Goal: Navigation & Orientation: Understand site structure

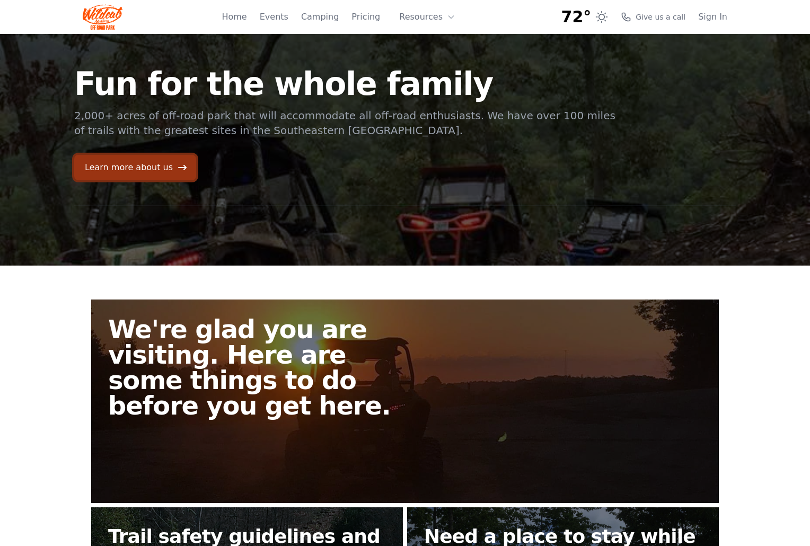
click at [161, 167] on link "Learn more about us" at bounding box center [135, 167] width 122 height 25
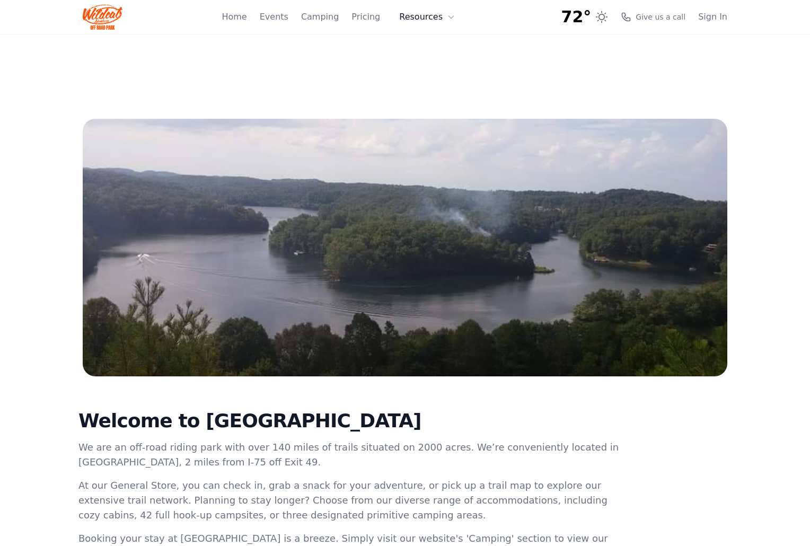
click at [427, 17] on button "Resources" at bounding box center [427, 16] width 69 height 21
click at [426, 60] on link "FAQ" at bounding box center [444, 62] width 102 height 19
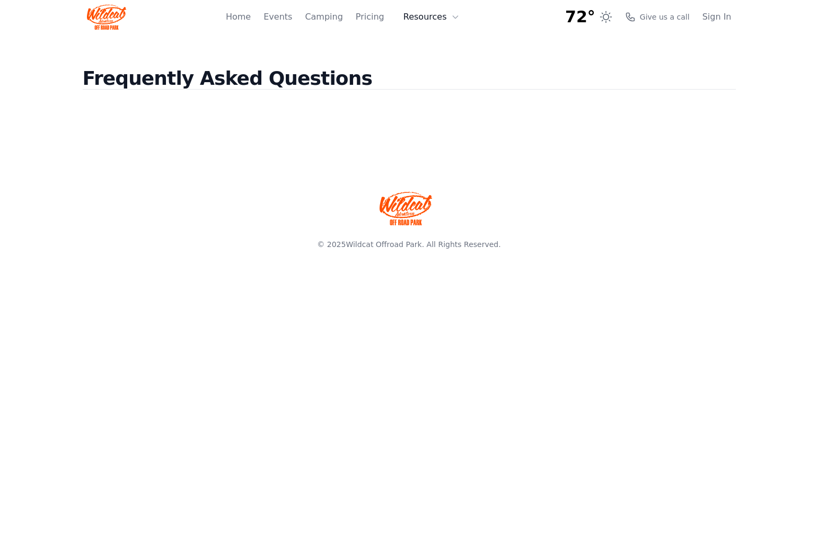
click at [447, 21] on button "Resources" at bounding box center [431, 16] width 69 height 21
click at [432, 45] on link "About" at bounding box center [448, 43] width 102 height 19
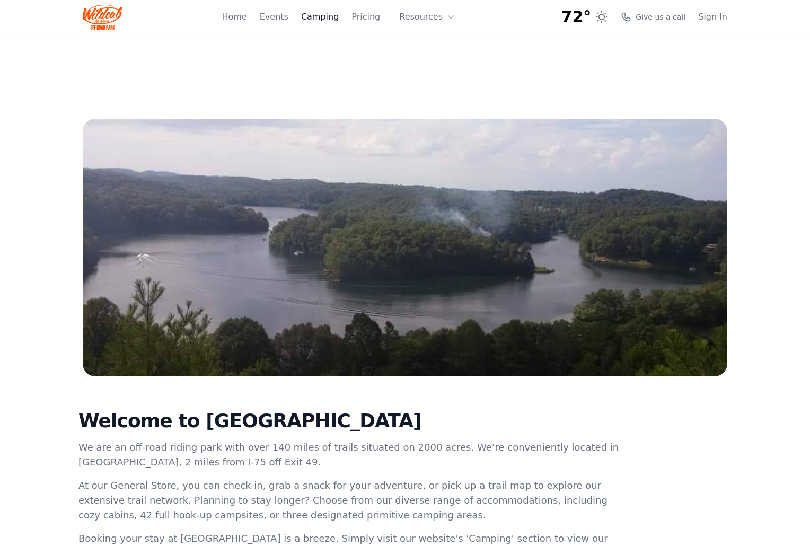
click at [328, 23] on link "Camping" at bounding box center [320, 17] width 38 height 13
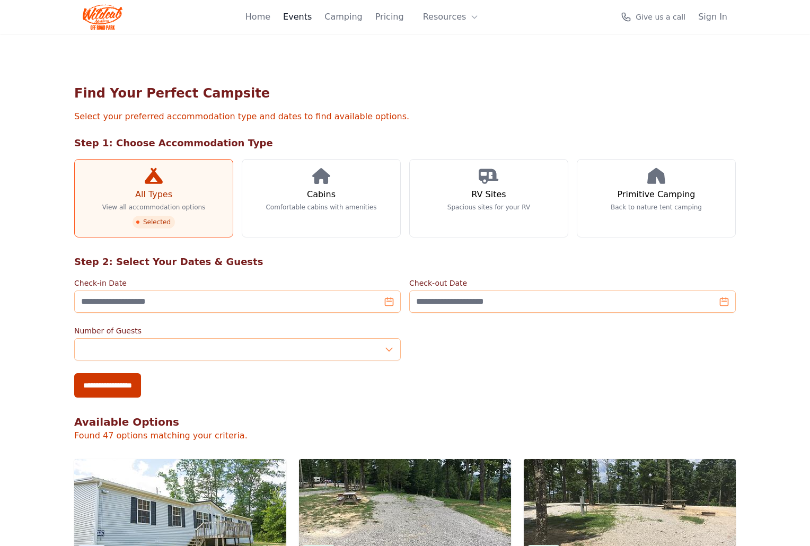
click at [298, 14] on link "Events" at bounding box center [297, 17] width 29 height 13
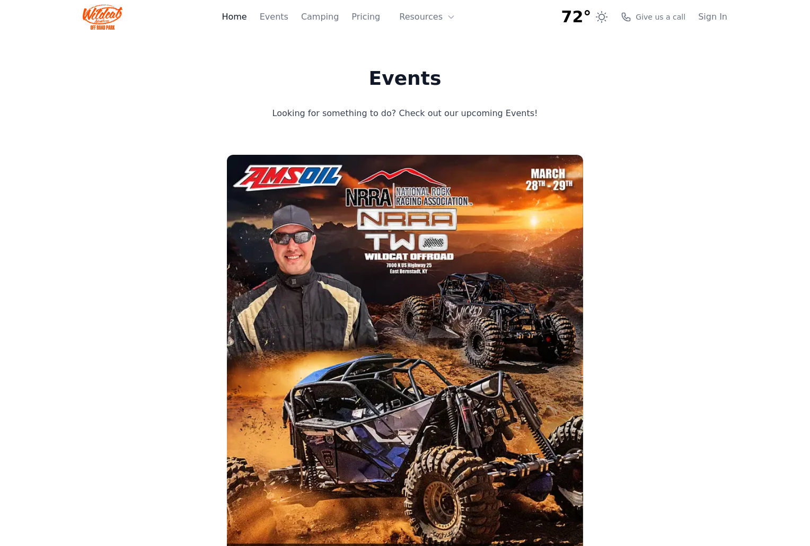
click at [244, 16] on link "Home" at bounding box center [234, 17] width 25 height 13
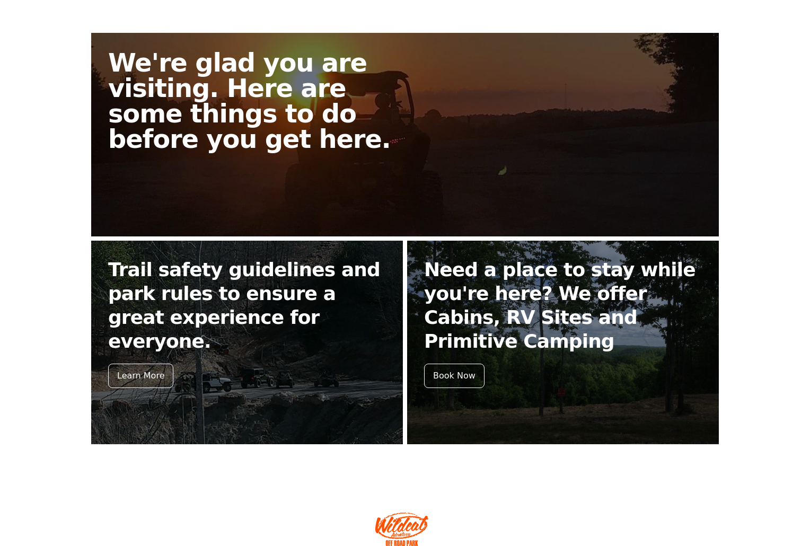
scroll to position [313, 0]
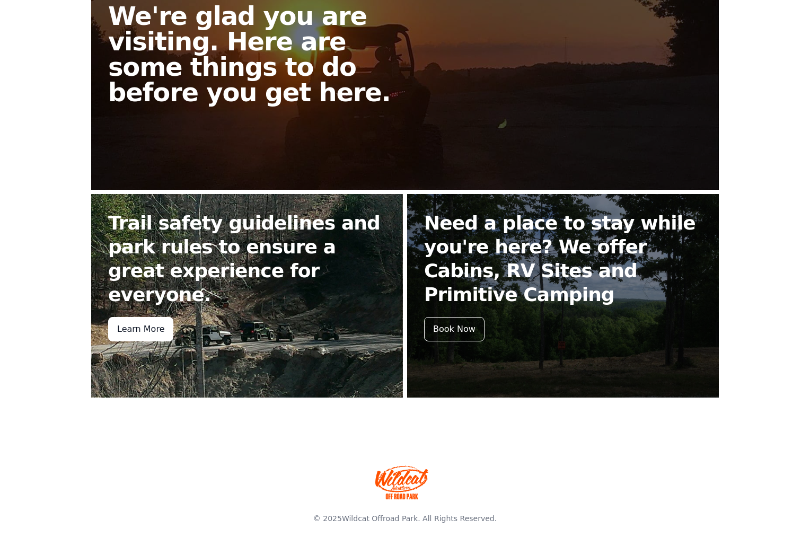
click at [138, 317] on div "Learn More" at bounding box center [140, 329] width 65 height 24
